Goal: Information Seeking & Learning: Learn about a topic

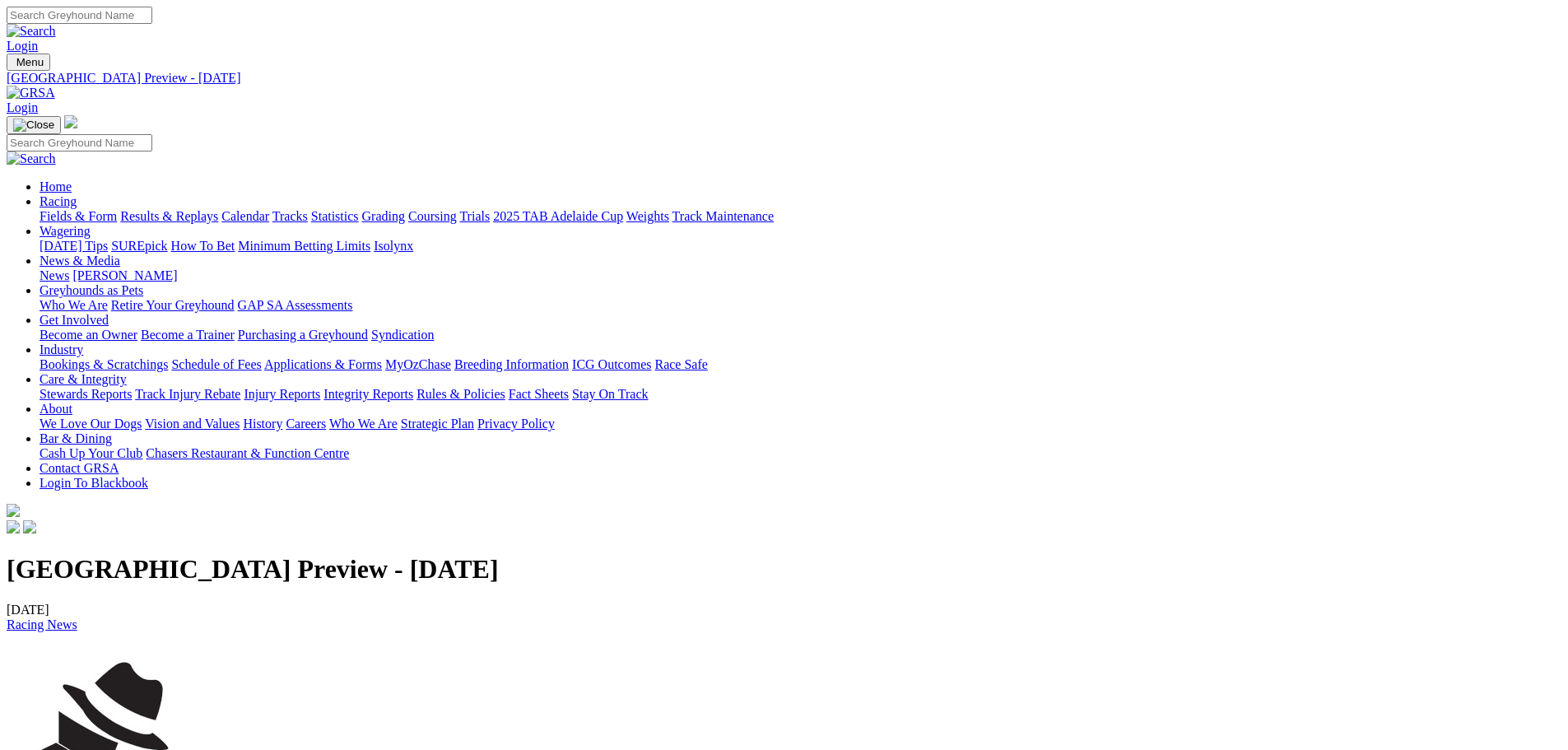
click at [413, 387] on link "Integrity Reports" at bounding box center [368, 394] width 89 height 14
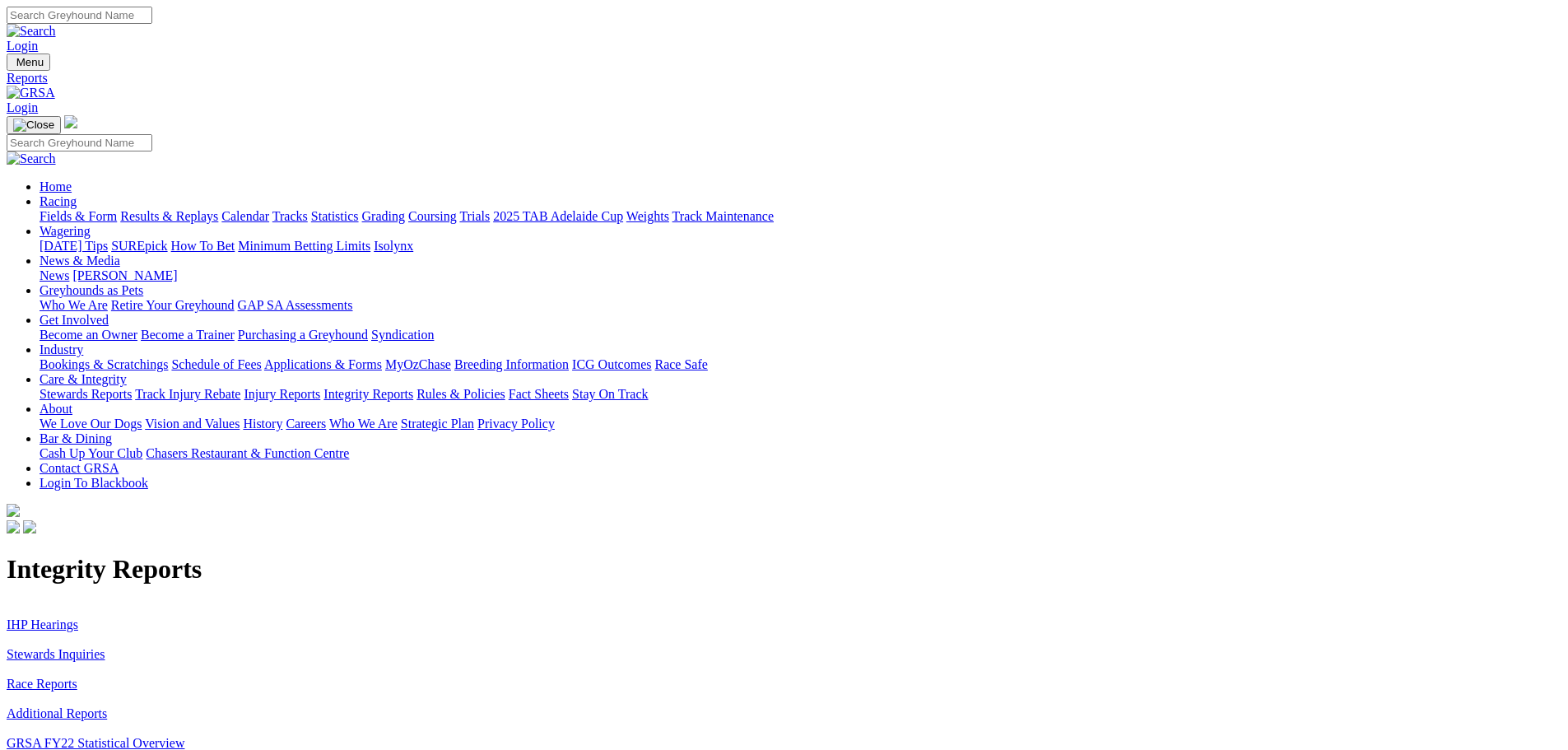
click at [78, 617] on link "IHP Hearings" at bounding box center [42, 624] width 72 height 14
